Goal: Task Accomplishment & Management: Complete application form

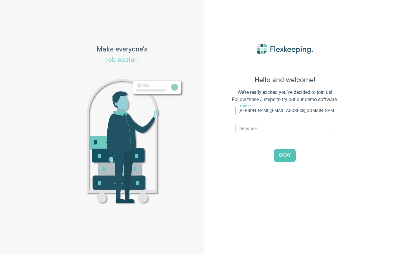
type input "[PERSON_NAME][EMAIL_ADDRESS][DOMAIN_NAME]"
type input "DIGITALMAGIC"
click at [281, 152] on button "OKAY" at bounding box center [285, 156] width 22 height 14
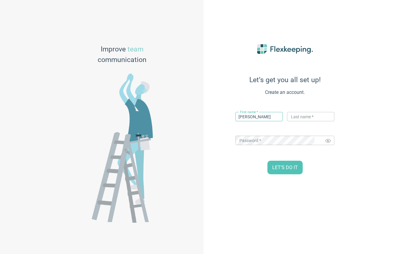
type input "[PERSON_NAME]"
type input "Flexkeeping"
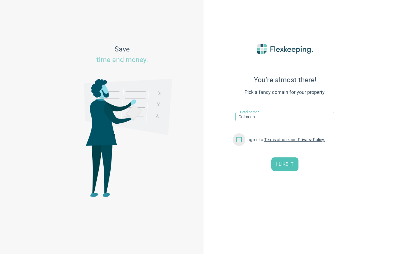
type input "Colmena"
click at [238, 140] on input "I agree to Terms of use and Privacy Policy." at bounding box center [239, 141] width 13 height 13
checkbox input "true"
click at [283, 164] on span "I LIKE IT" at bounding box center [284, 164] width 17 height 7
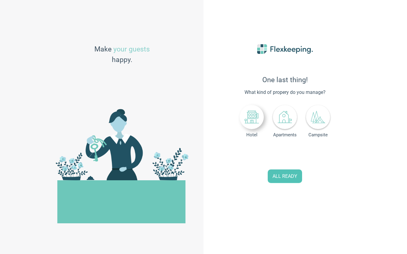
click at [254, 122] on icon at bounding box center [251, 117] width 14 height 14
click at [294, 159] on input "0" at bounding box center [296, 154] width 27 height 13
type input "0"
type input "30"
click at [286, 124] on icon at bounding box center [284, 117] width 14 height 14
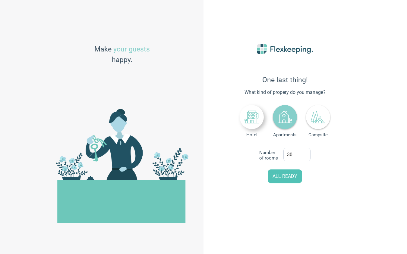
click at [258, 120] on icon at bounding box center [251, 117] width 14 height 14
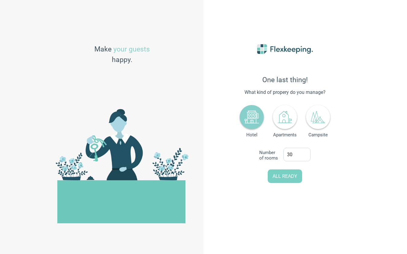
click at [285, 178] on span "ALL READY" at bounding box center [284, 176] width 25 height 7
